Goal: Task Accomplishment & Management: Use online tool/utility

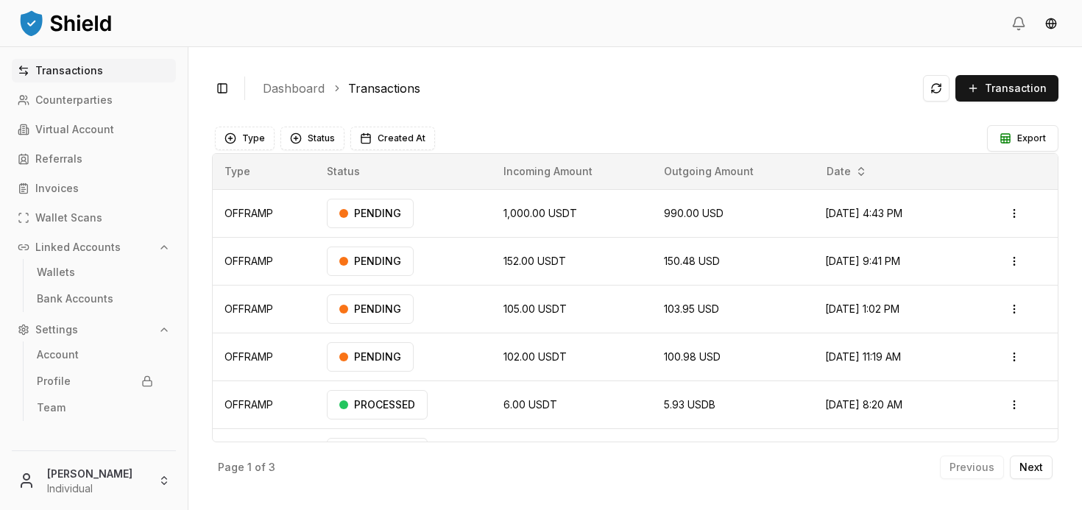
click at [883, 119] on main "Type Status Created At Export Type Status Incoming Amount Outgoing Amount Date …" at bounding box center [635, 302] width 847 height 369
click at [1007, 92] on span "Transaction" at bounding box center [1016, 88] width 62 height 15
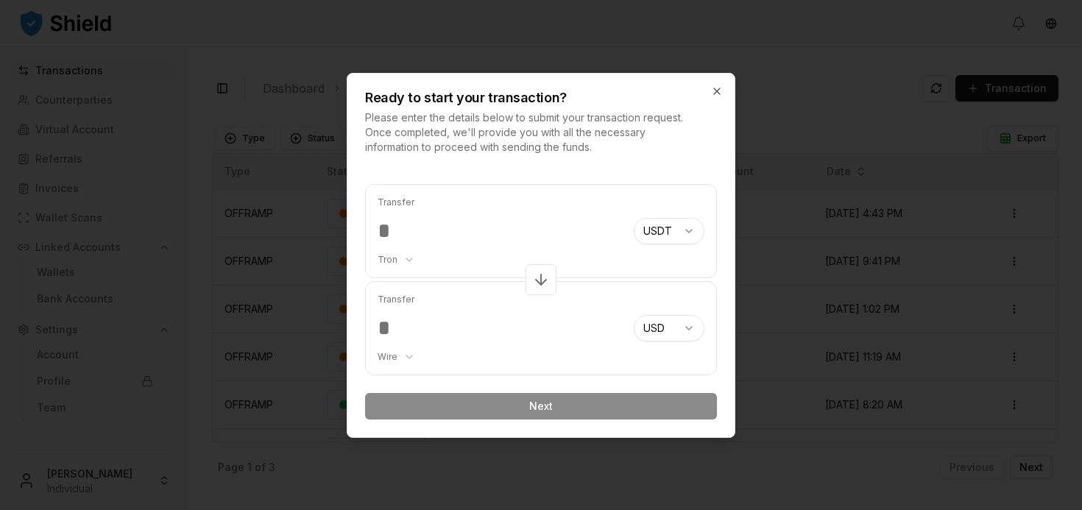
click at [397, 226] on input "number" at bounding box center [500, 231] width 244 height 26
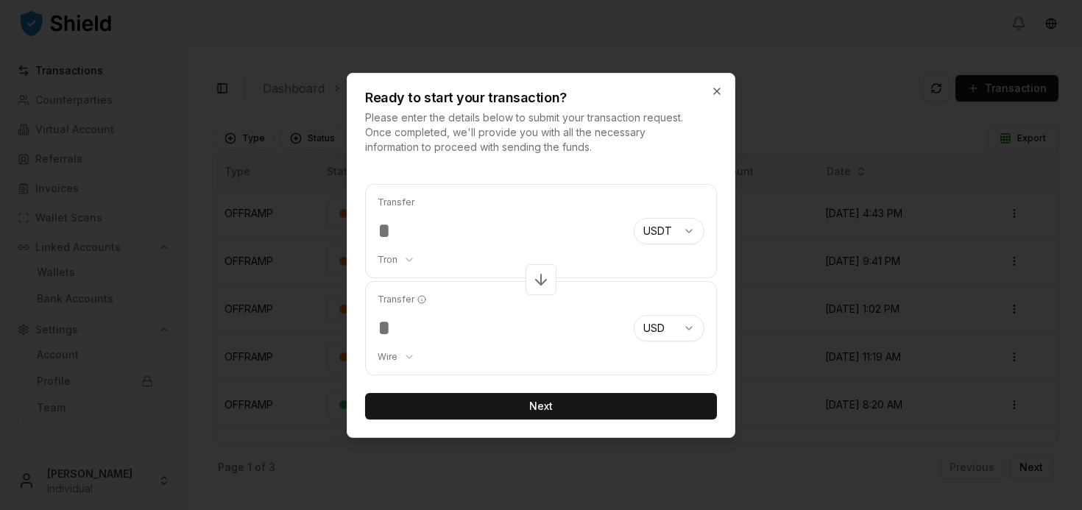
type input "******"
click at [463, 329] on input "*****" at bounding box center [500, 328] width 244 height 26
click at [480, 402] on button "Next" at bounding box center [541, 406] width 352 height 26
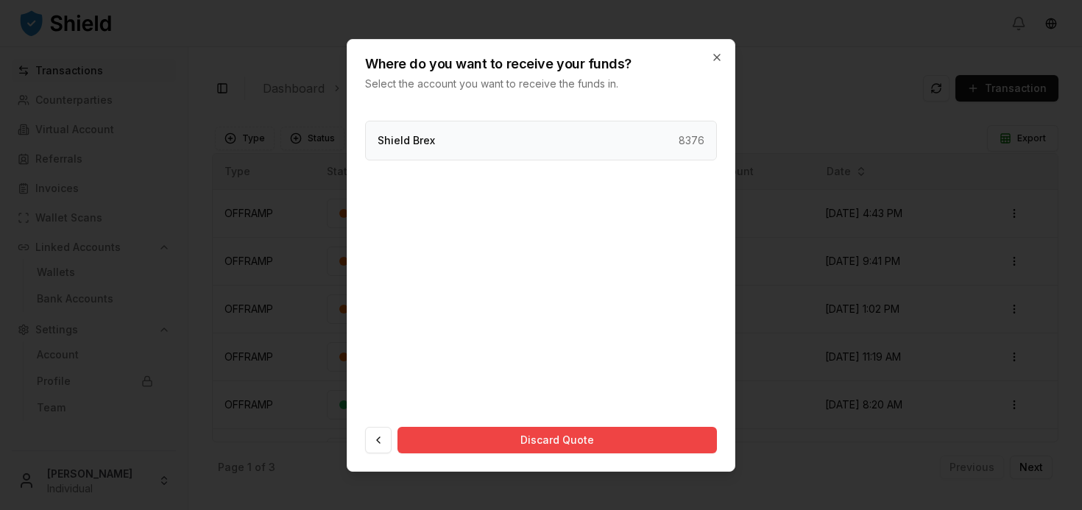
click at [456, 146] on div "Shield Brex 8376" at bounding box center [541, 141] width 352 height 40
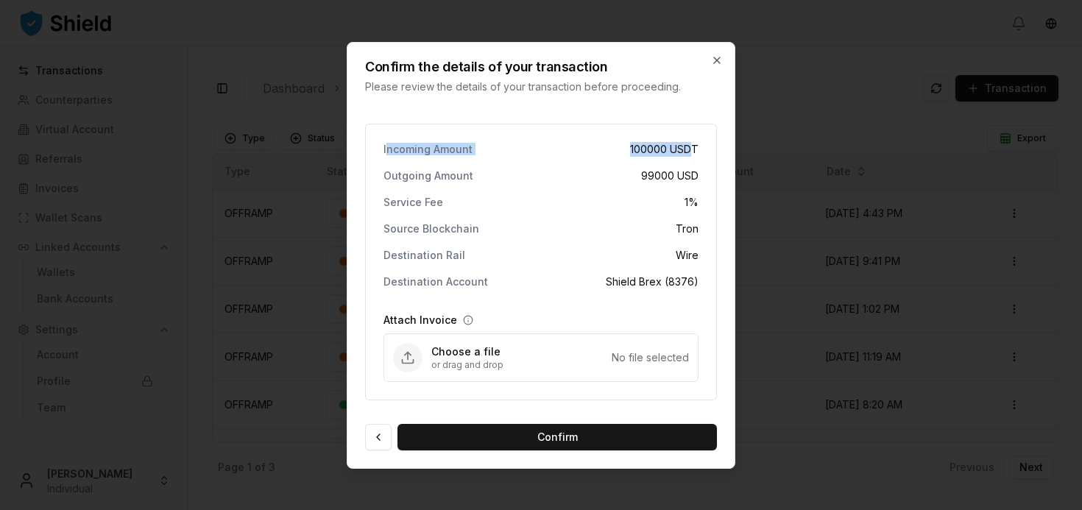
drag, startPoint x: 389, startPoint y: 151, endPoint x: 690, endPoint y: 156, distance: 301.8
click at [690, 156] on div "Incoming Amount 100000 USDT" at bounding box center [541, 149] width 315 height 15
drag, startPoint x: 715, startPoint y: 172, endPoint x: 598, endPoint y: 171, distance: 116.3
click at [598, 172] on div "Incoming Amount 100000 USDT Outgoing Amount 99000 USD Service Fee 1 % Source Bl…" at bounding box center [541, 262] width 352 height 277
click at [598, 171] on div "Outgoing Amount 99000 USD" at bounding box center [541, 176] width 315 height 15
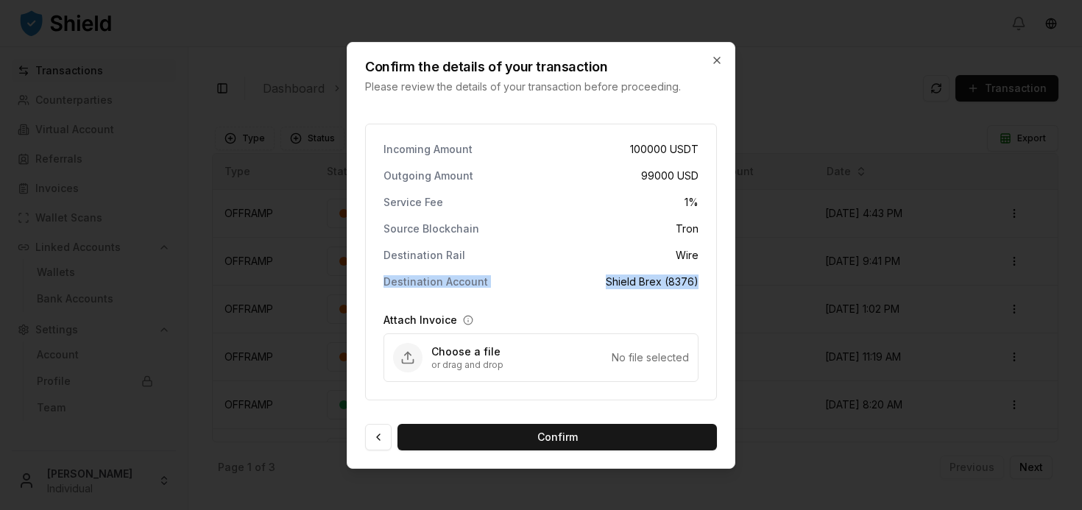
drag, startPoint x: 385, startPoint y: 283, endPoint x: 712, endPoint y: 287, distance: 326.9
click at [712, 287] on div "Incoming Amount 100000 USDT Outgoing Amount 99000 USD Service Fee 1 % Source Bl…" at bounding box center [541, 262] width 352 height 277
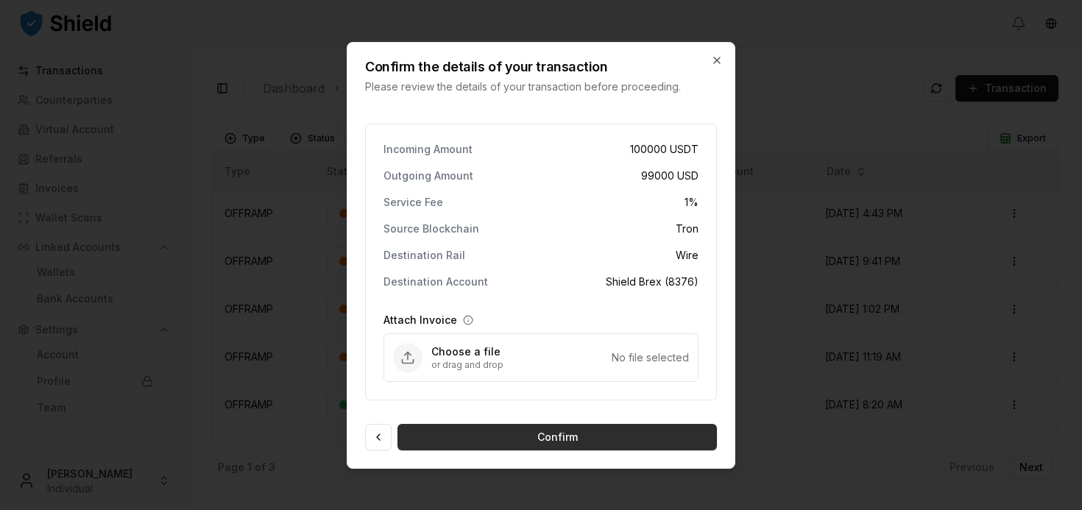
click at [551, 434] on button "Confirm" at bounding box center [556, 437] width 319 height 26
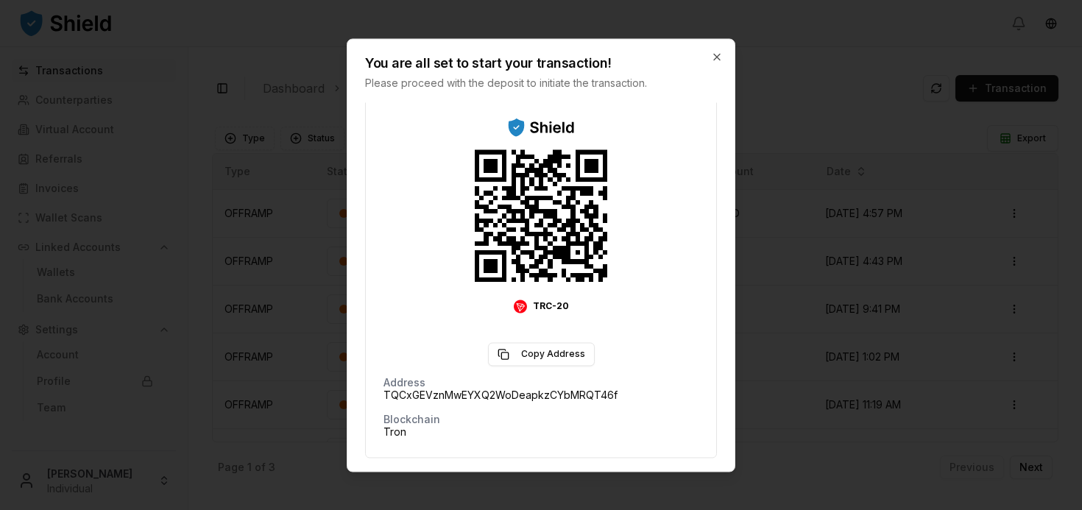
scroll to position [199, 0]
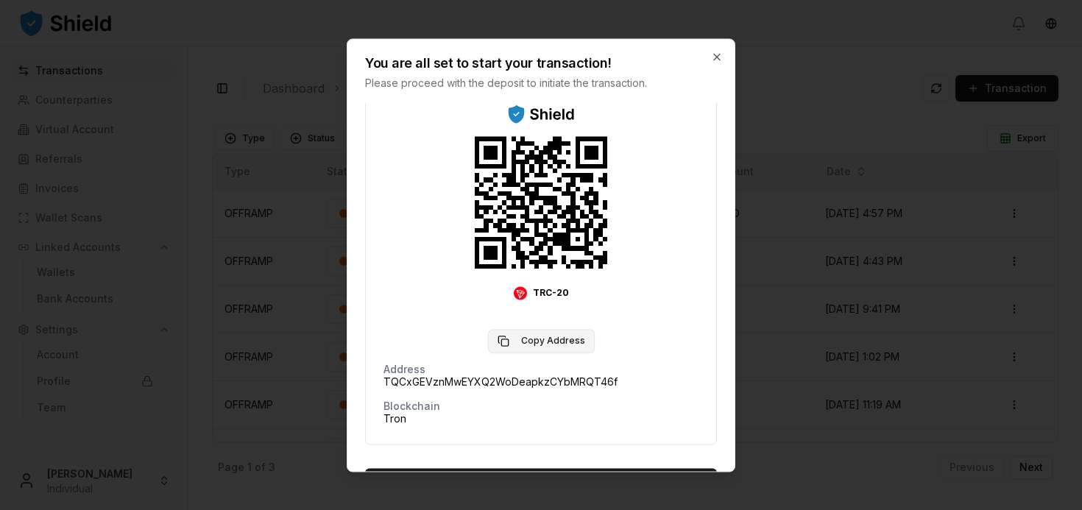
click at [539, 340] on button "Copy Address" at bounding box center [541, 341] width 107 height 24
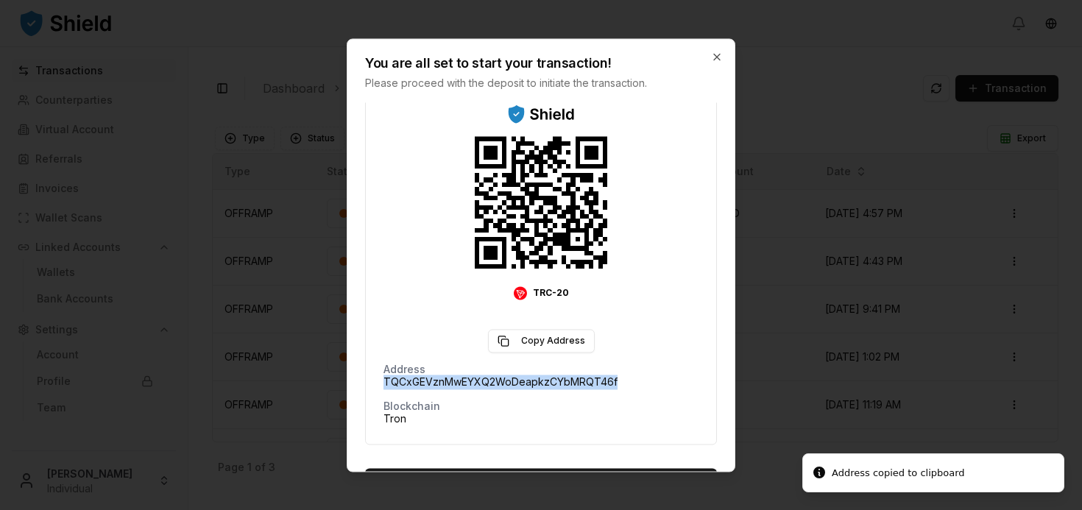
drag, startPoint x: 620, startPoint y: 379, endPoint x: 383, endPoint y: 384, distance: 237.1
click at [383, 384] on div "Scan to deposit TRC-20 Copy Address Address TQCxGEVznMwEYXQ2WoDeapkzCYbMRQT46f …" at bounding box center [541, 242] width 352 height 406
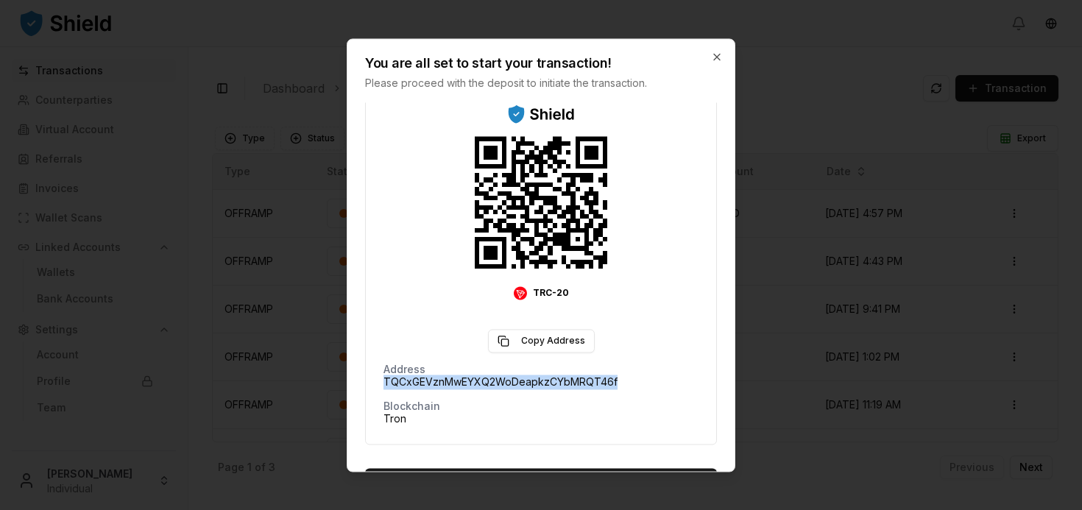
scroll to position [240, 0]
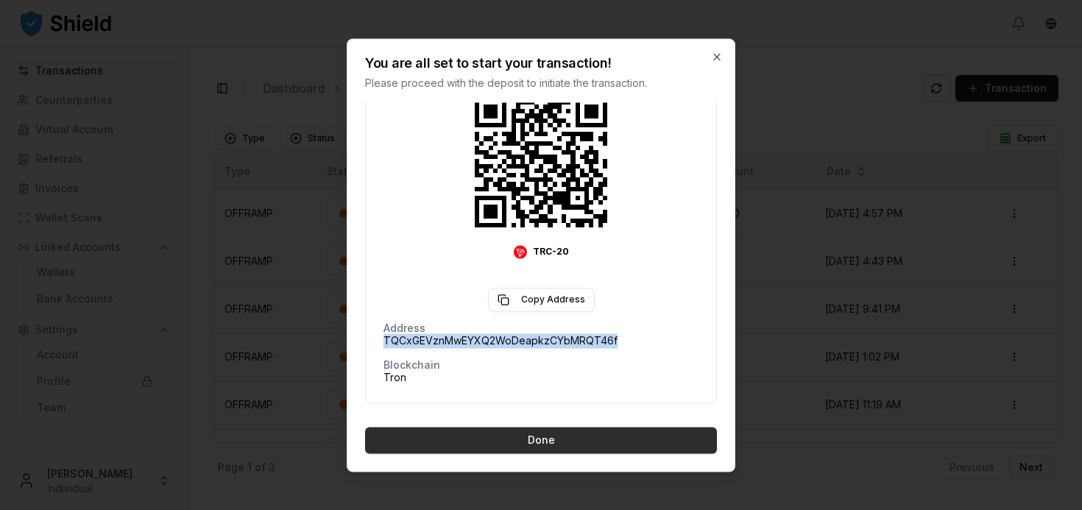
click at [529, 445] on button "Done" at bounding box center [541, 440] width 352 height 26
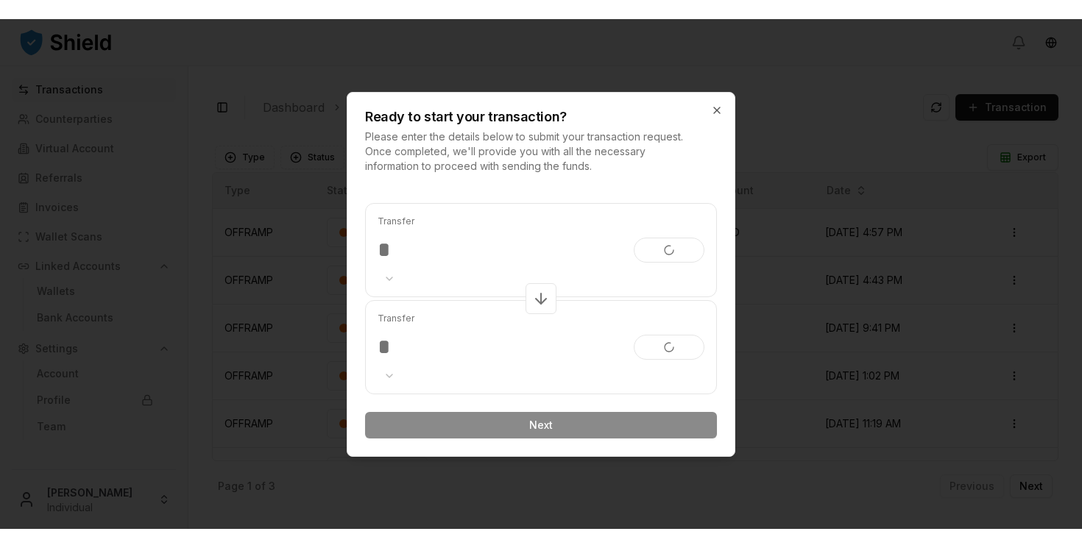
scroll to position [0, 0]
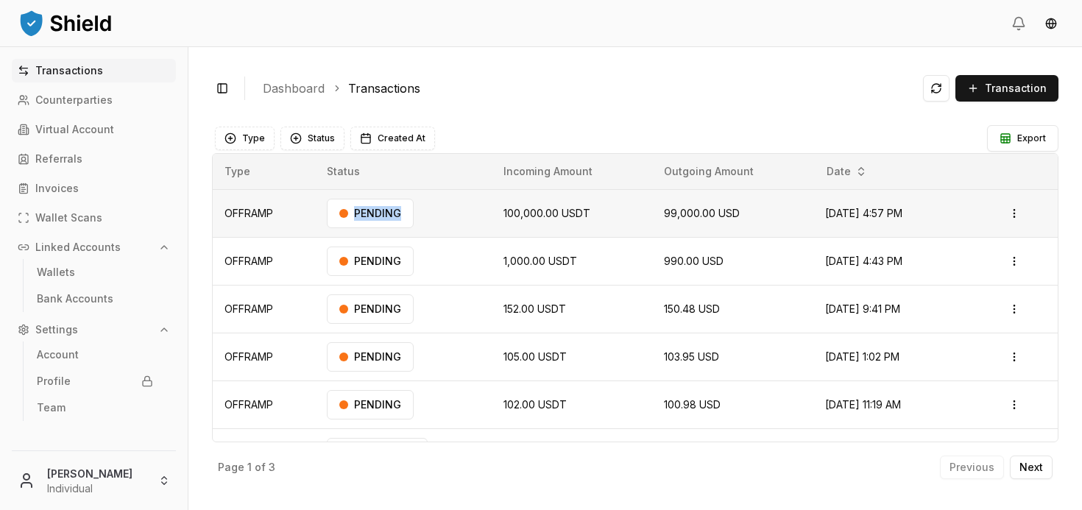
drag, startPoint x: 342, startPoint y: 215, endPoint x: 416, endPoint y: 215, distance: 74.3
click at [416, 215] on td "PENDING" at bounding box center [403, 213] width 177 height 48
click at [431, 219] on td "PENDING" at bounding box center [403, 213] width 177 height 48
